Goal: Find specific page/section: Find specific page/section

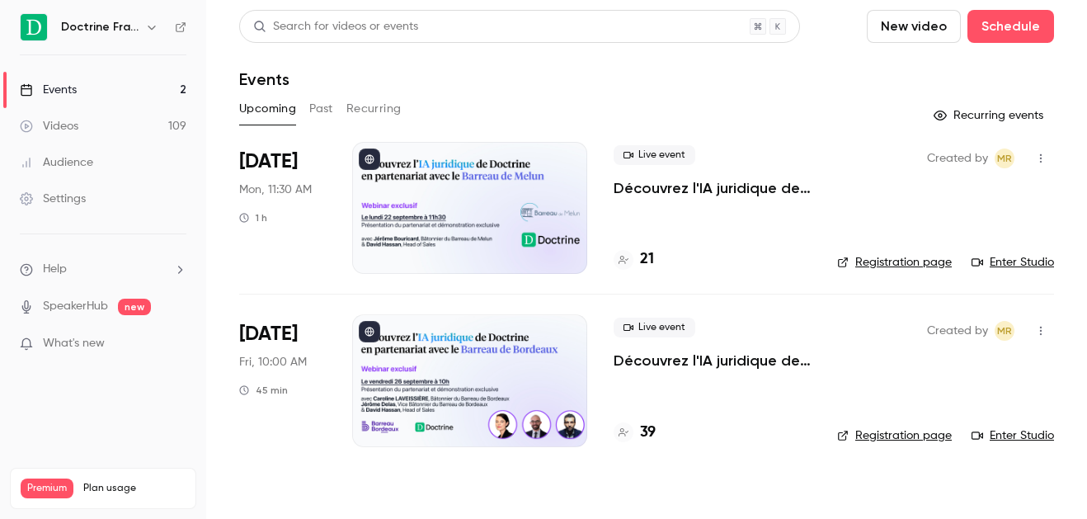
click at [157, 32] on icon "button" at bounding box center [151, 27] width 13 height 13
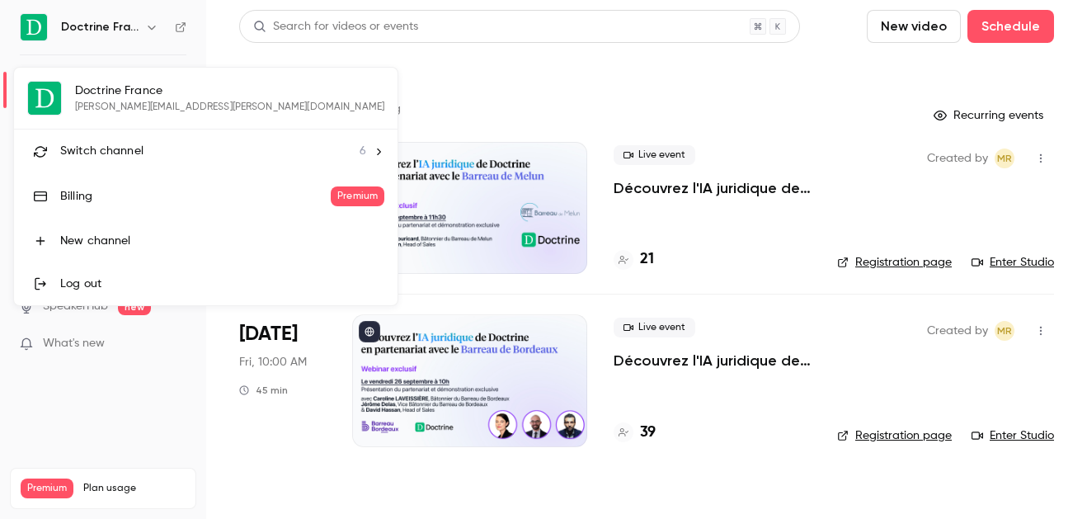
click at [133, 129] on li "Switch channel 6" at bounding box center [205, 151] width 383 height 44
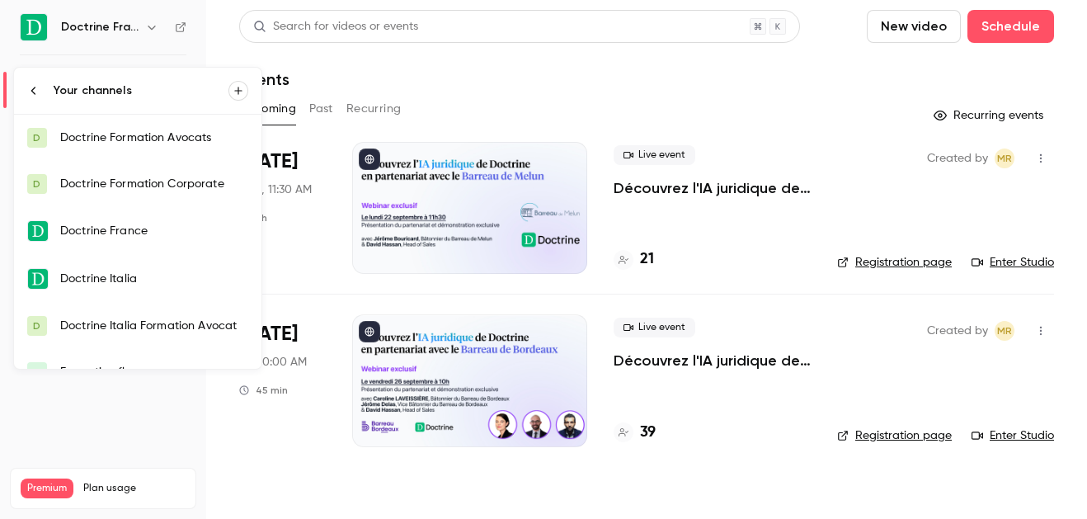
click at [138, 172] on link "D Doctrine Formation Corporate" at bounding box center [137, 184] width 247 height 46
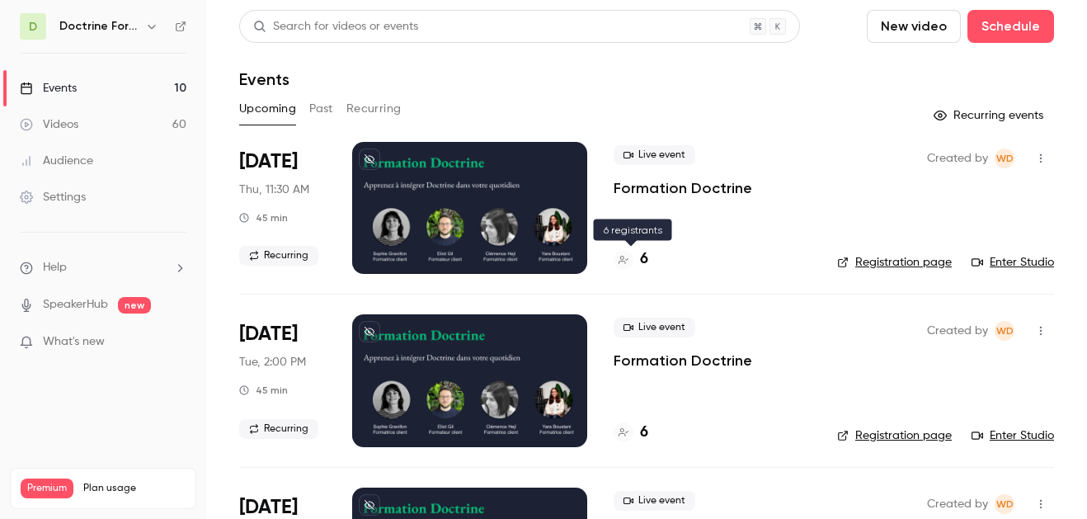
click at [640, 260] on h4 "6" at bounding box center [644, 259] width 8 height 22
click at [642, 261] on h4 "7" at bounding box center [643, 259] width 7 height 22
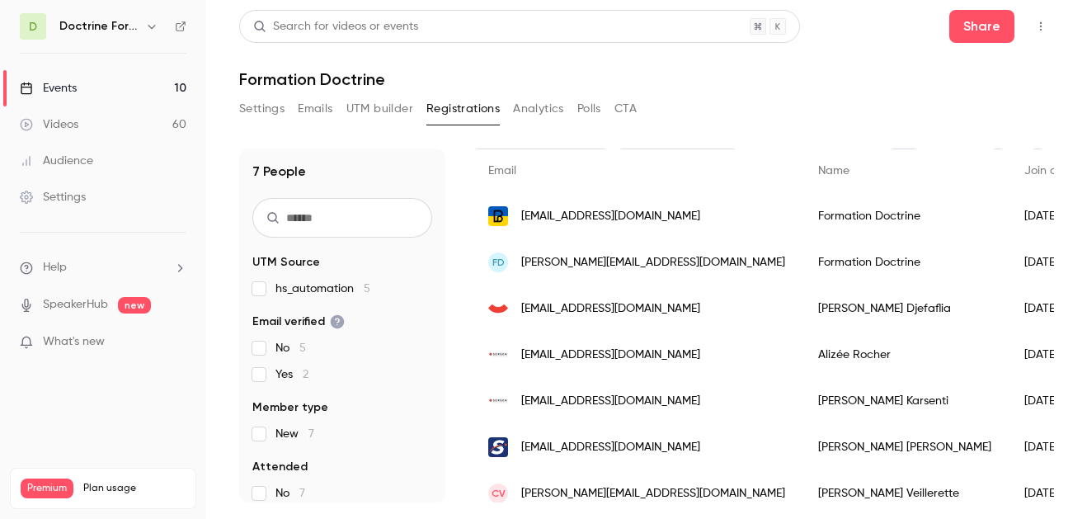
scroll to position [127, 0]
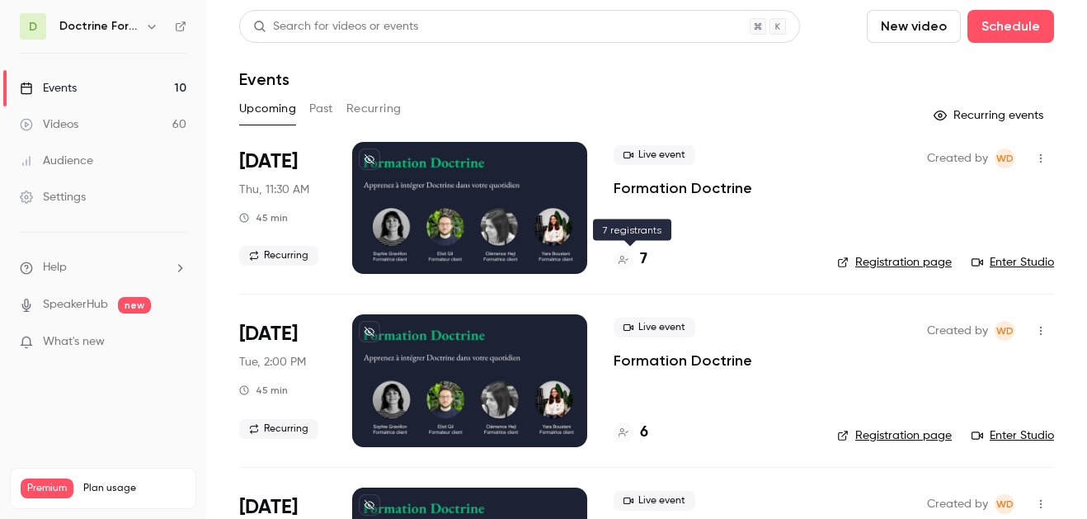
click at [646, 257] on h4 "7" at bounding box center [643, 259] width 7 height 22
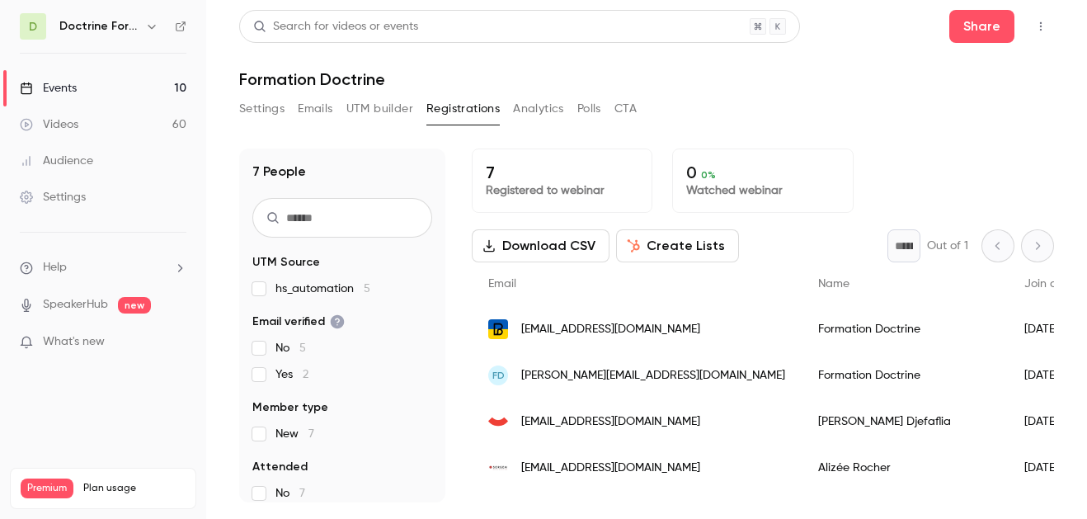
scroll to position [127, 0]
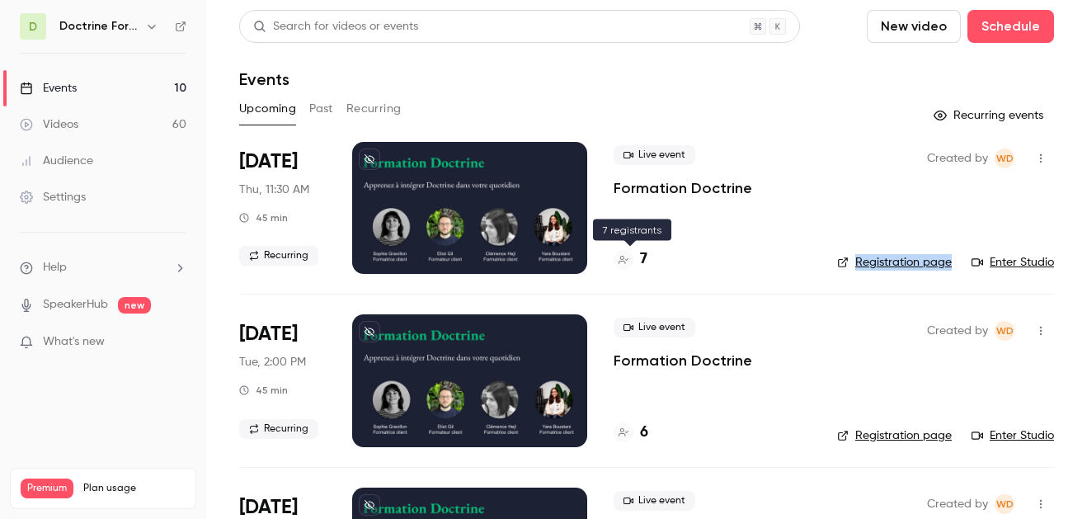
click at [634, 255] on div "7" at bounding box center [630, 259] width 34 height 22
